Goal: Find specific page/section: Find specific page/section

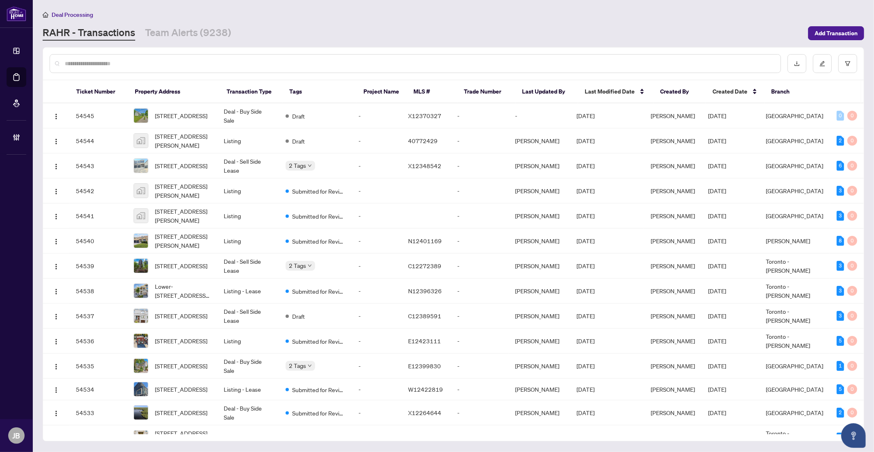
click at [93, 56] on div at bounding box center [415, 63] width 731 height 19
click at [88, 64] on input "text" at bounding box center [419, 63] width 709 height 9
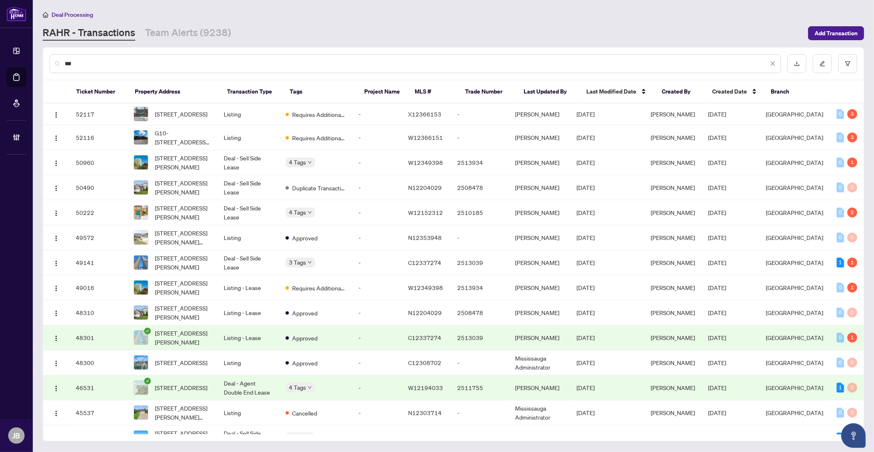
type input "***"
